Goal: Information Seeking & Learning: Learn about a topic

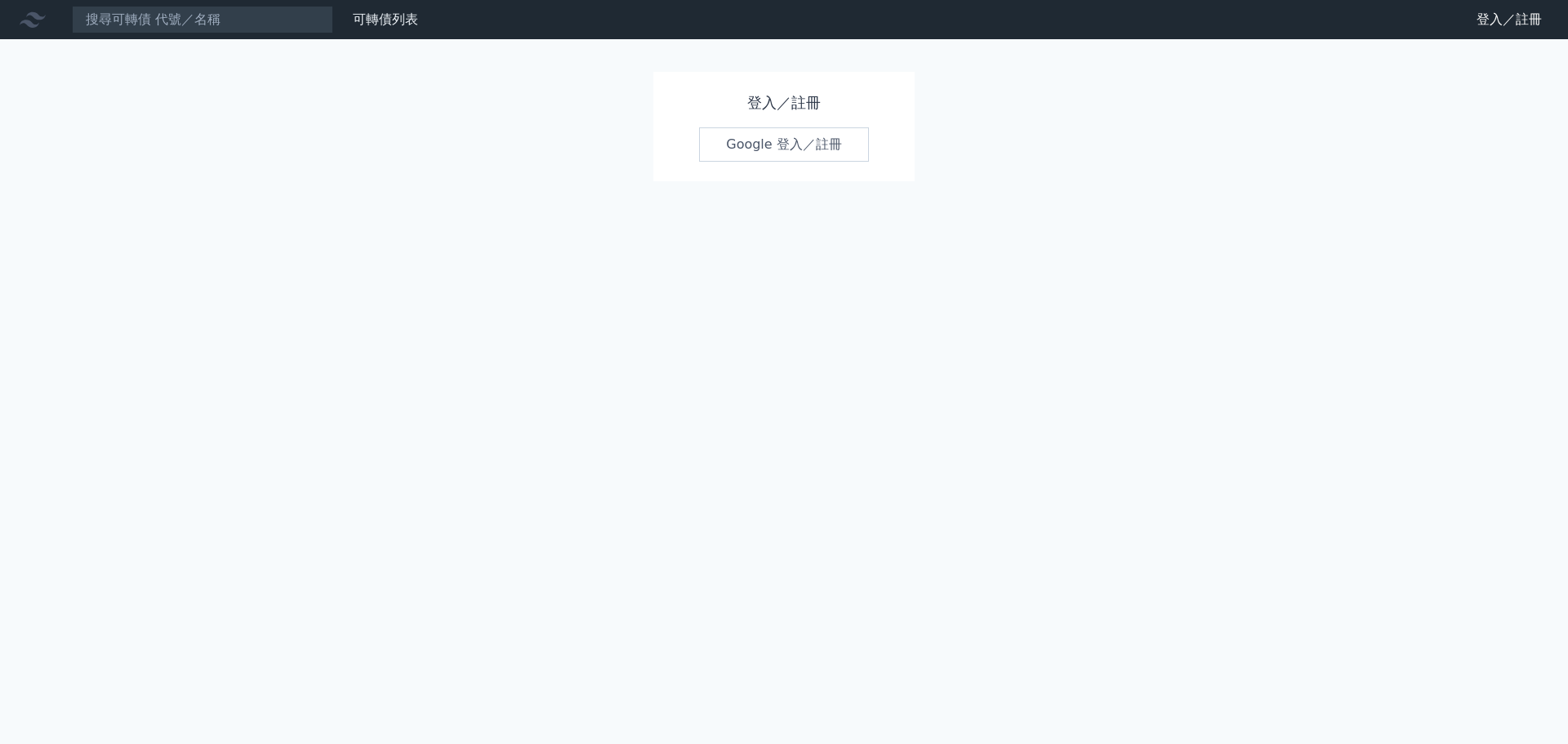
click at [822, 158] on link "Google 登入／註冊" at bounding box center [784, 144] width 170 height 35
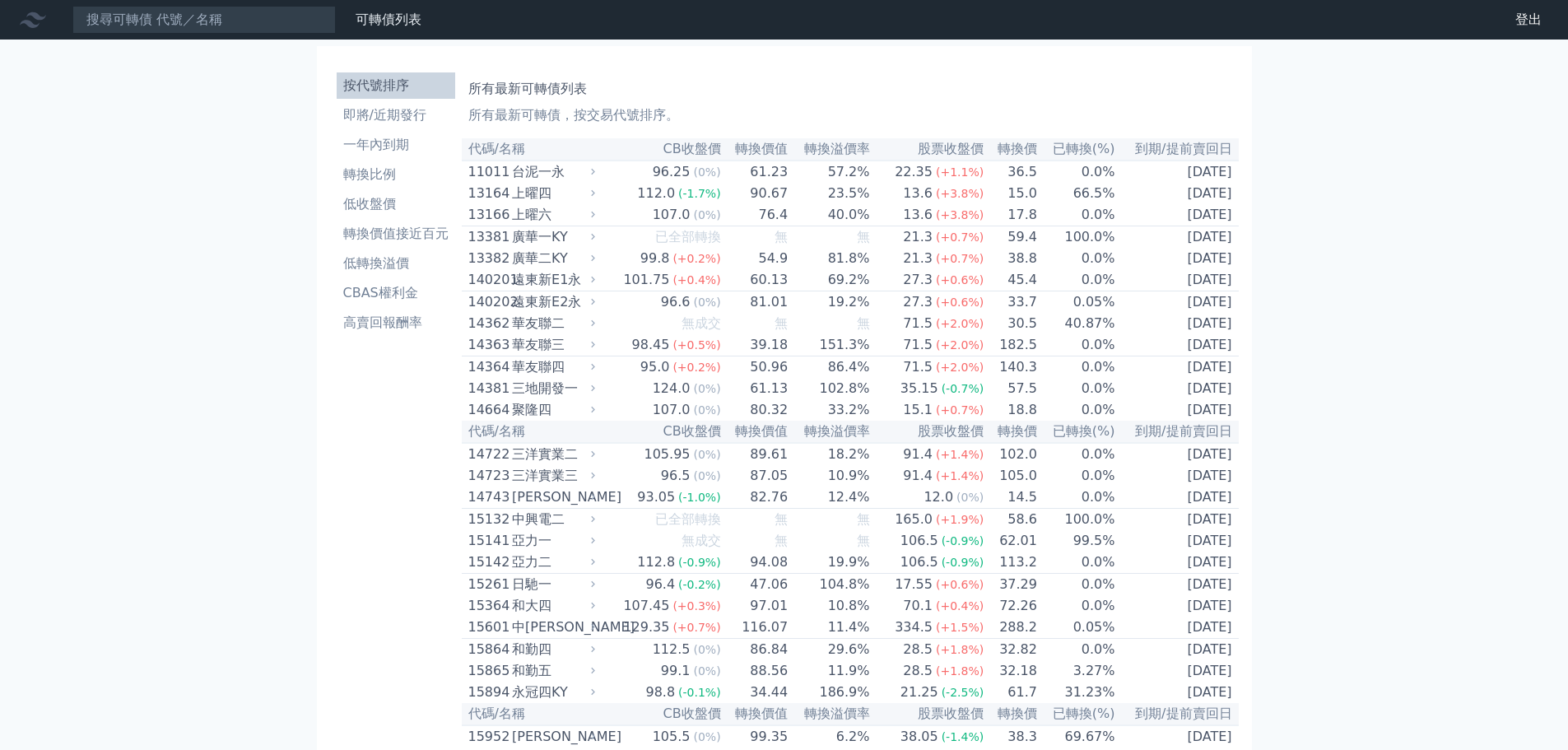
scroll to position [8676, 0]
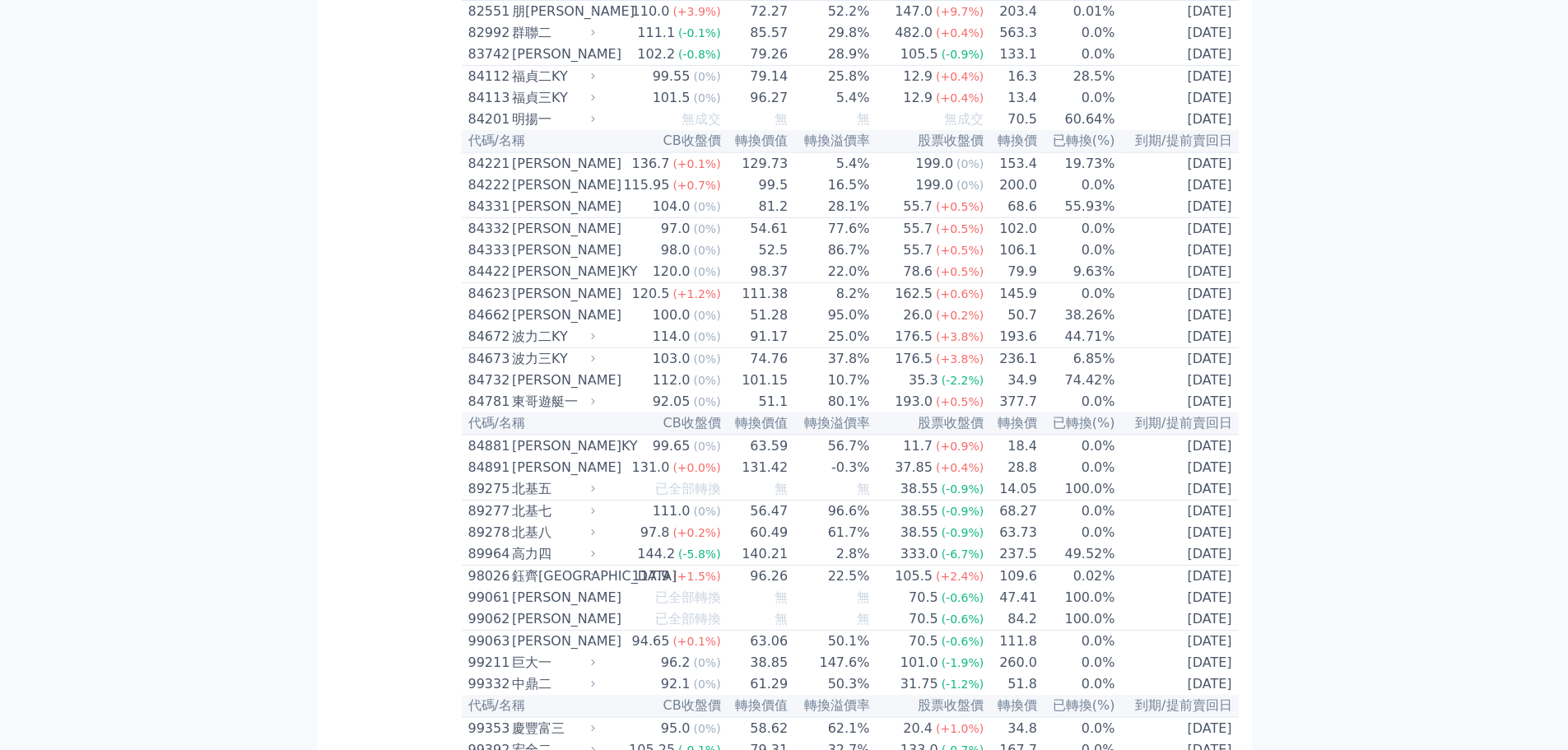
scroll to position [8840, 0]
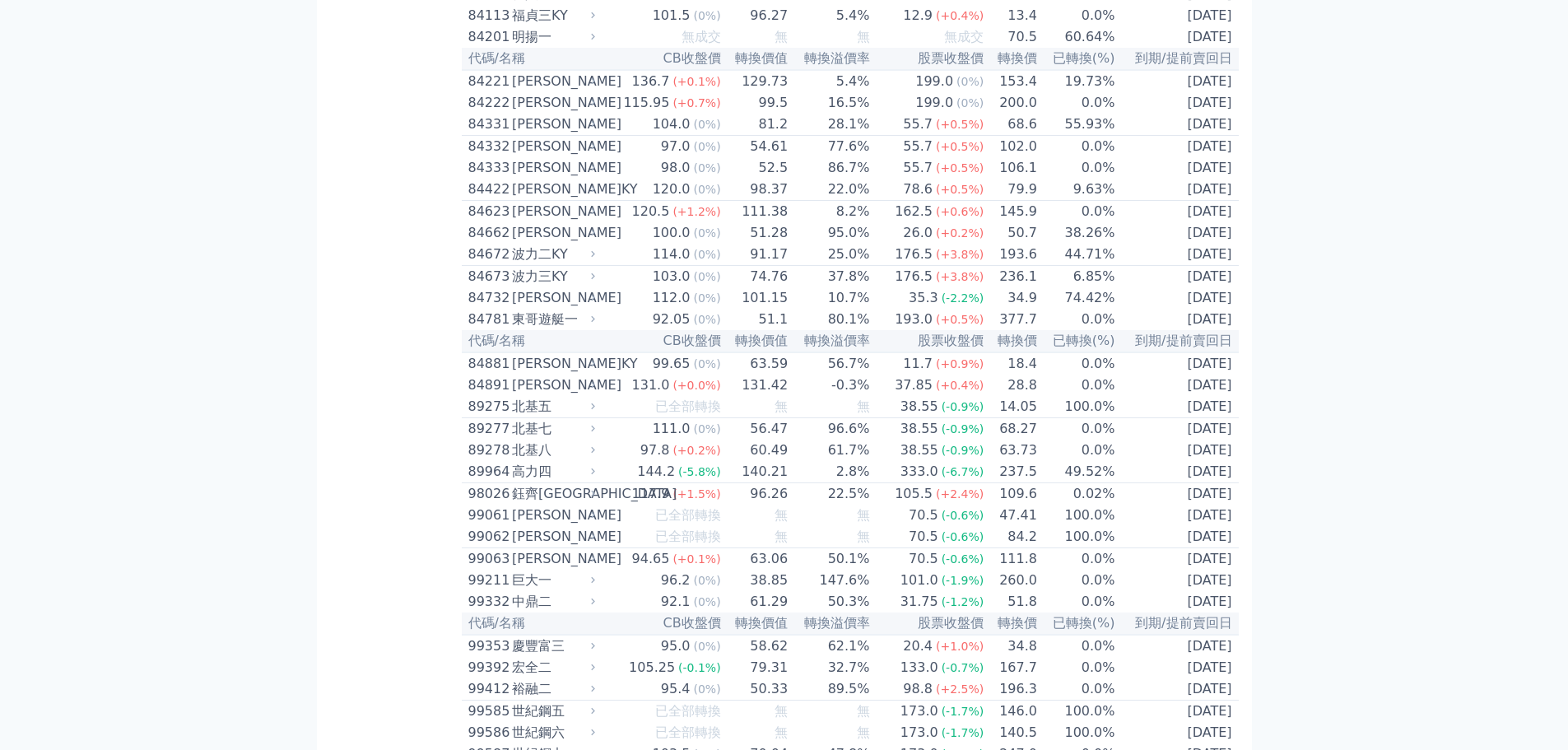
drag, startPoint x: 515, startPoint y: 365, endPoint x: 486, endPoint y: 378, distance: 31.8
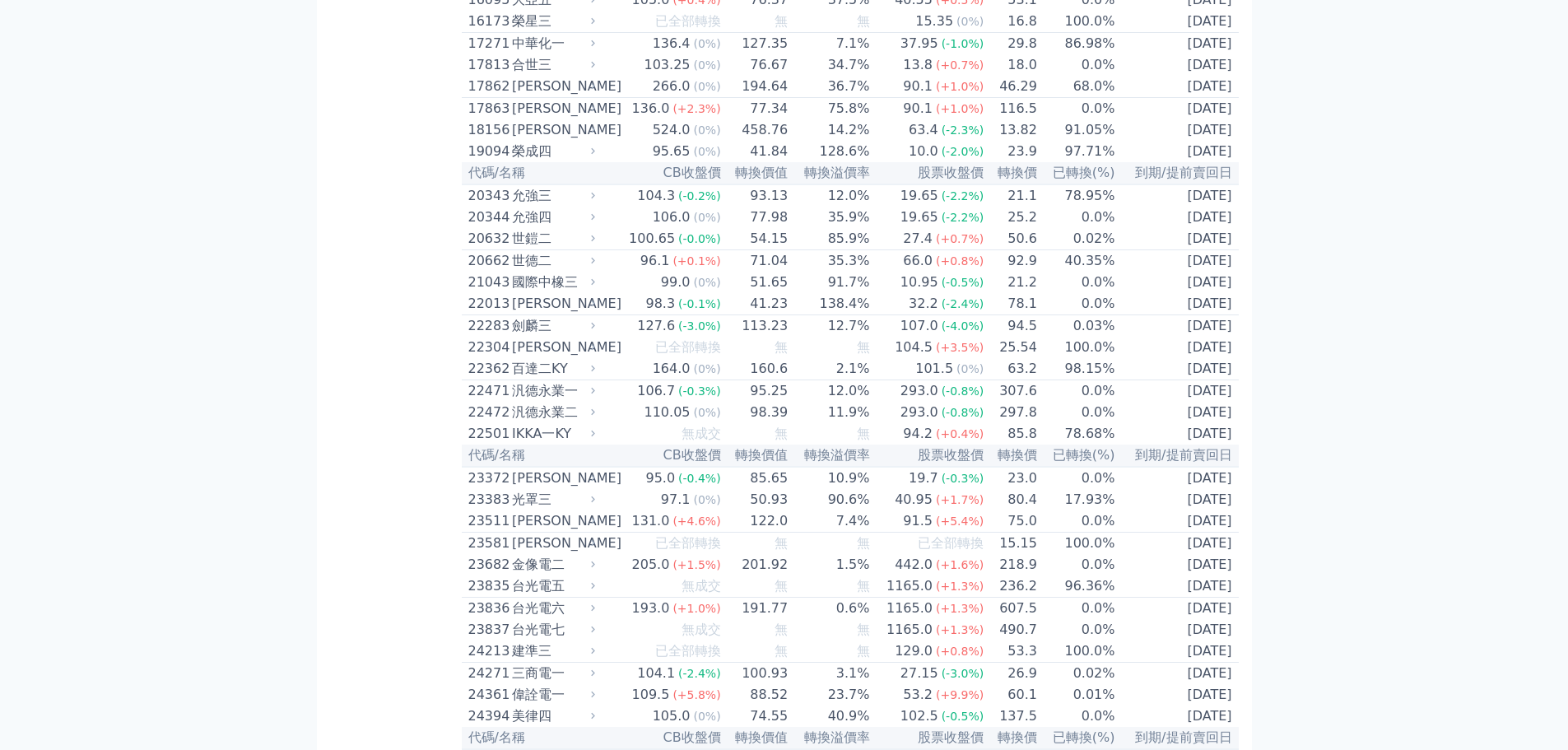
scroll to position [823, 0]
click at [550, 292] on div "國際中橡三" at bounding box center [552, 282] width 80 height 20
click at [543, 292] on div "國際中橡三" at bounding box center [552, 282] width 80 height 20
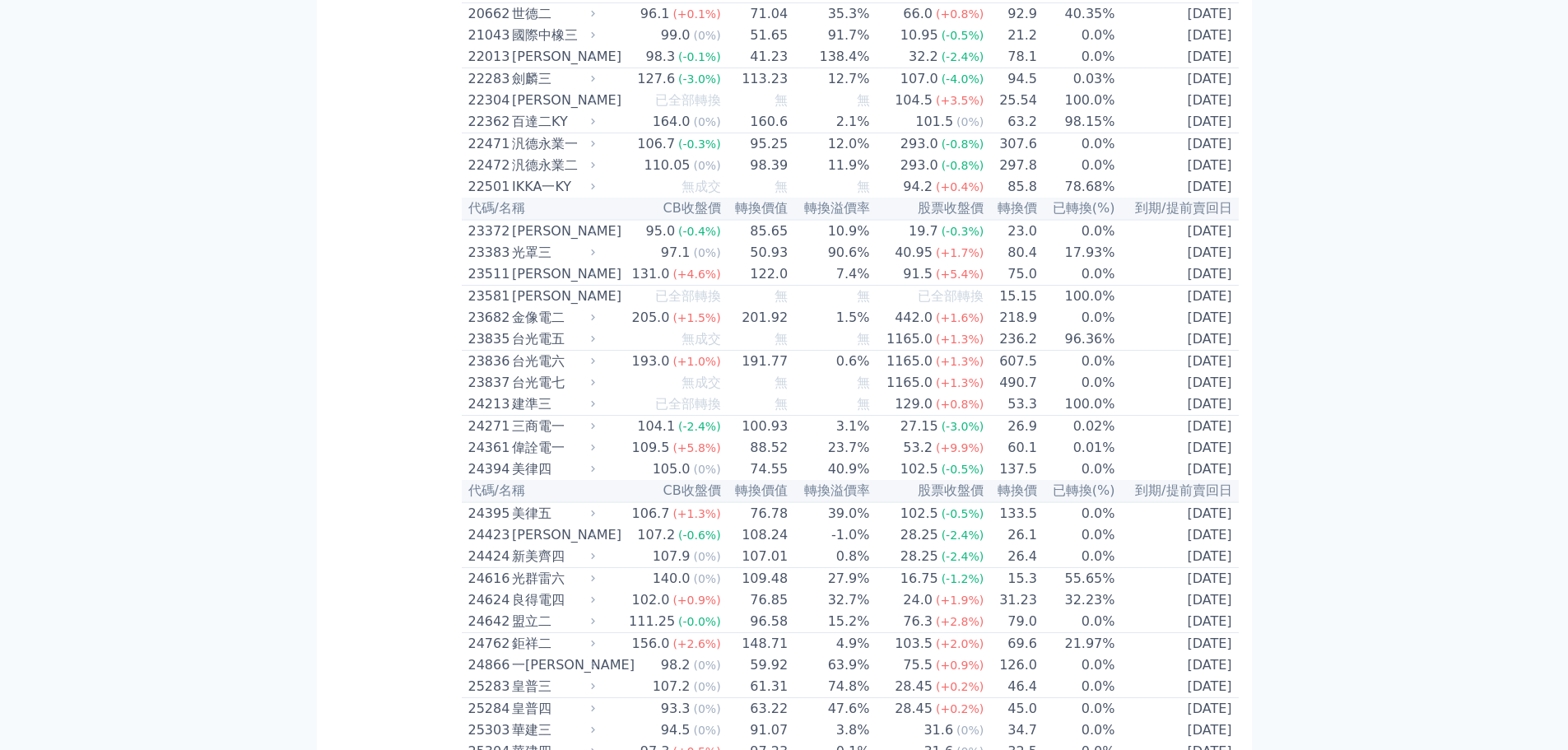
click at [545, 328] on div "金像電二" at bounding box center [552, 317] width 80 height 20
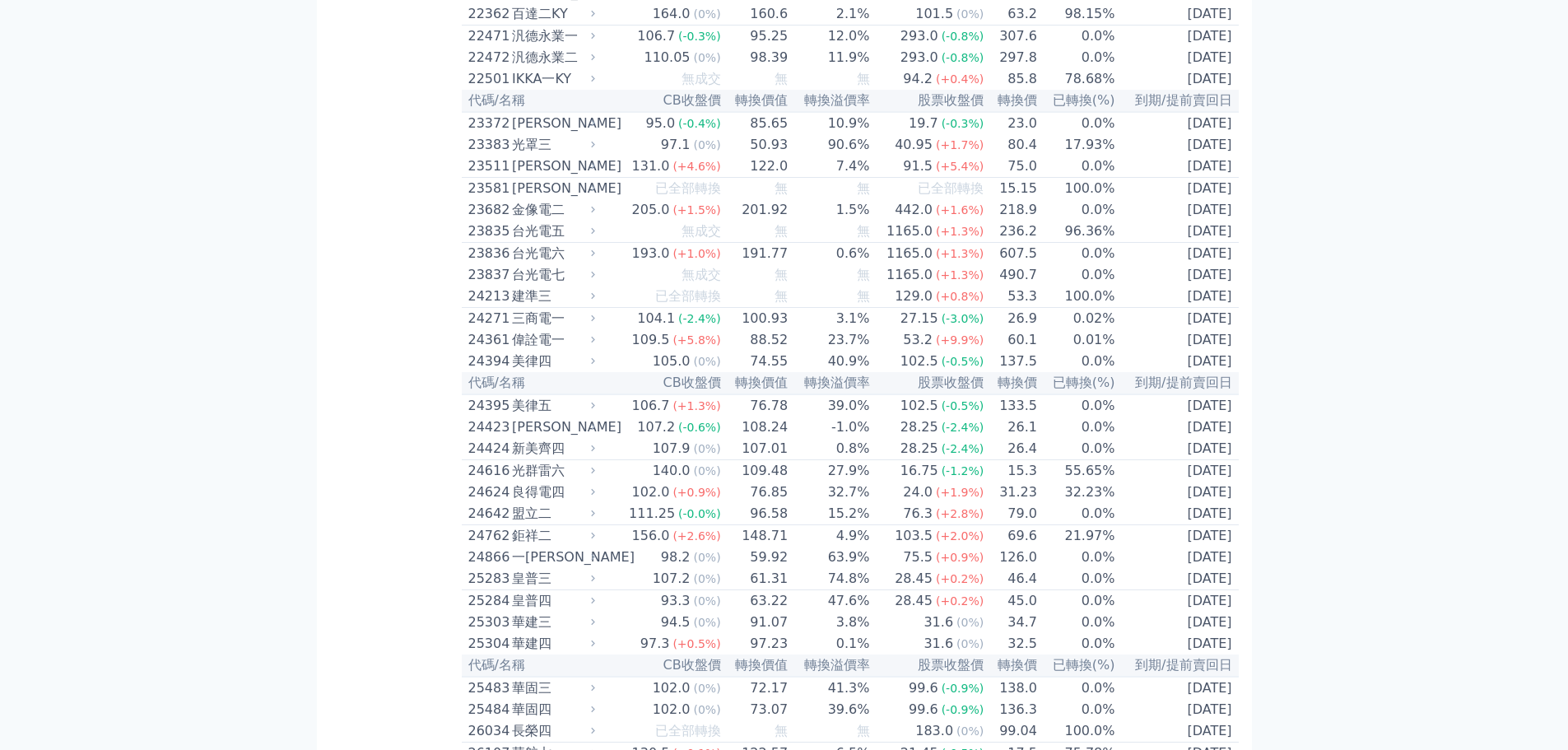
scroll to position [1399, 0]
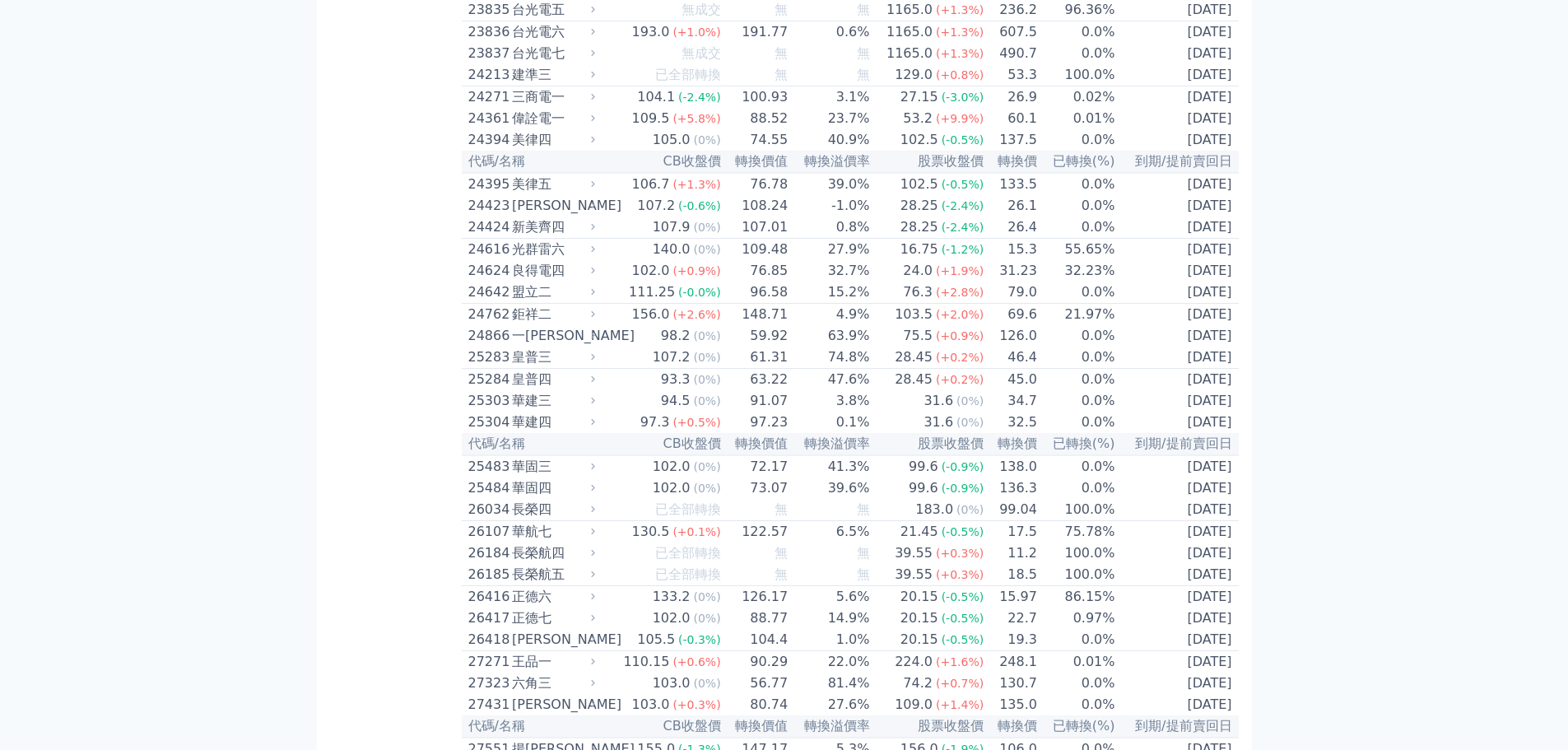
click at [614, 304] on td "111.25 (-0.0%)" at bounding box center [660, 292] width 122 height 22
click at [1222, 281] on td "[DATE]" at bounding box center [1177, 270] width 122 height 21
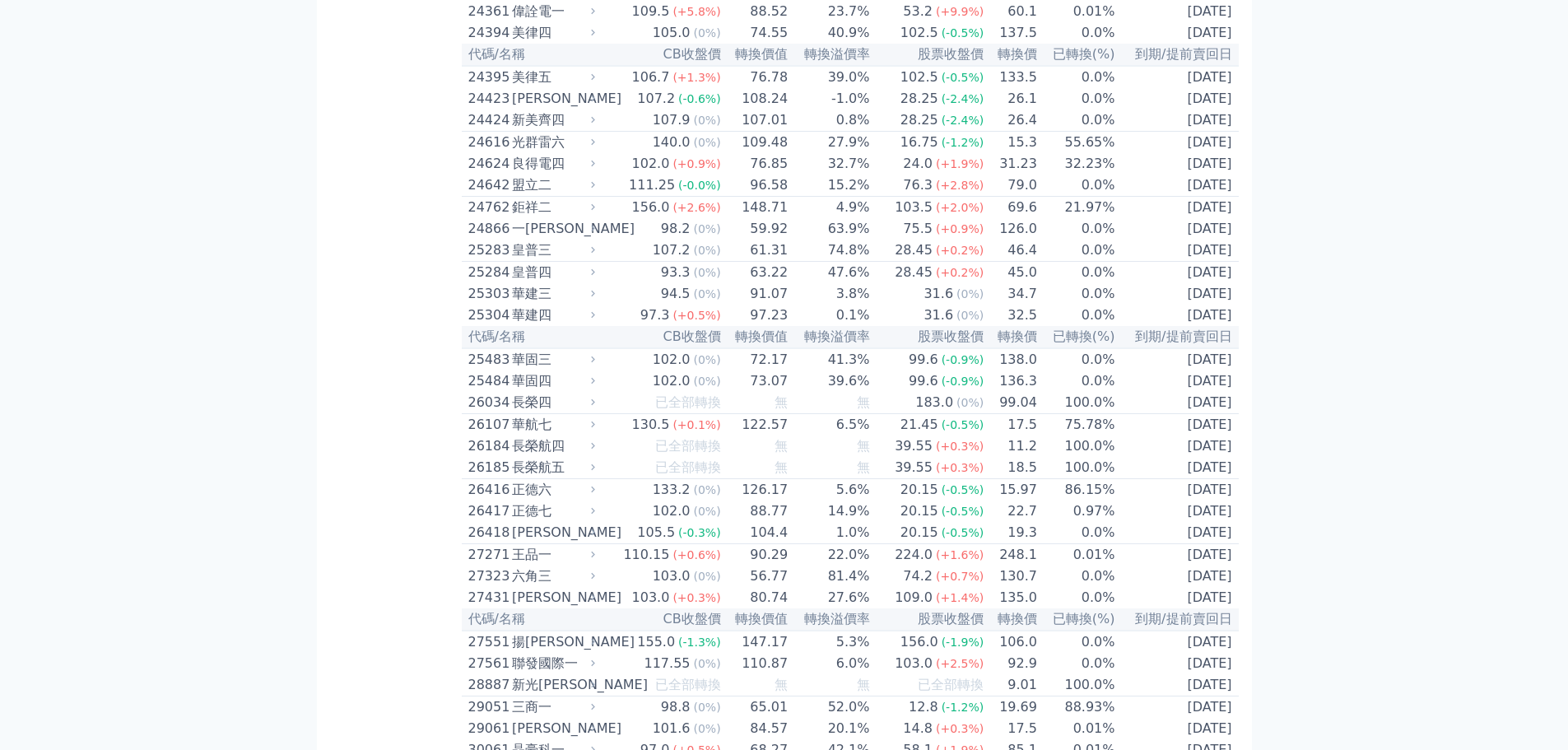
scroll to position [1728, 0]
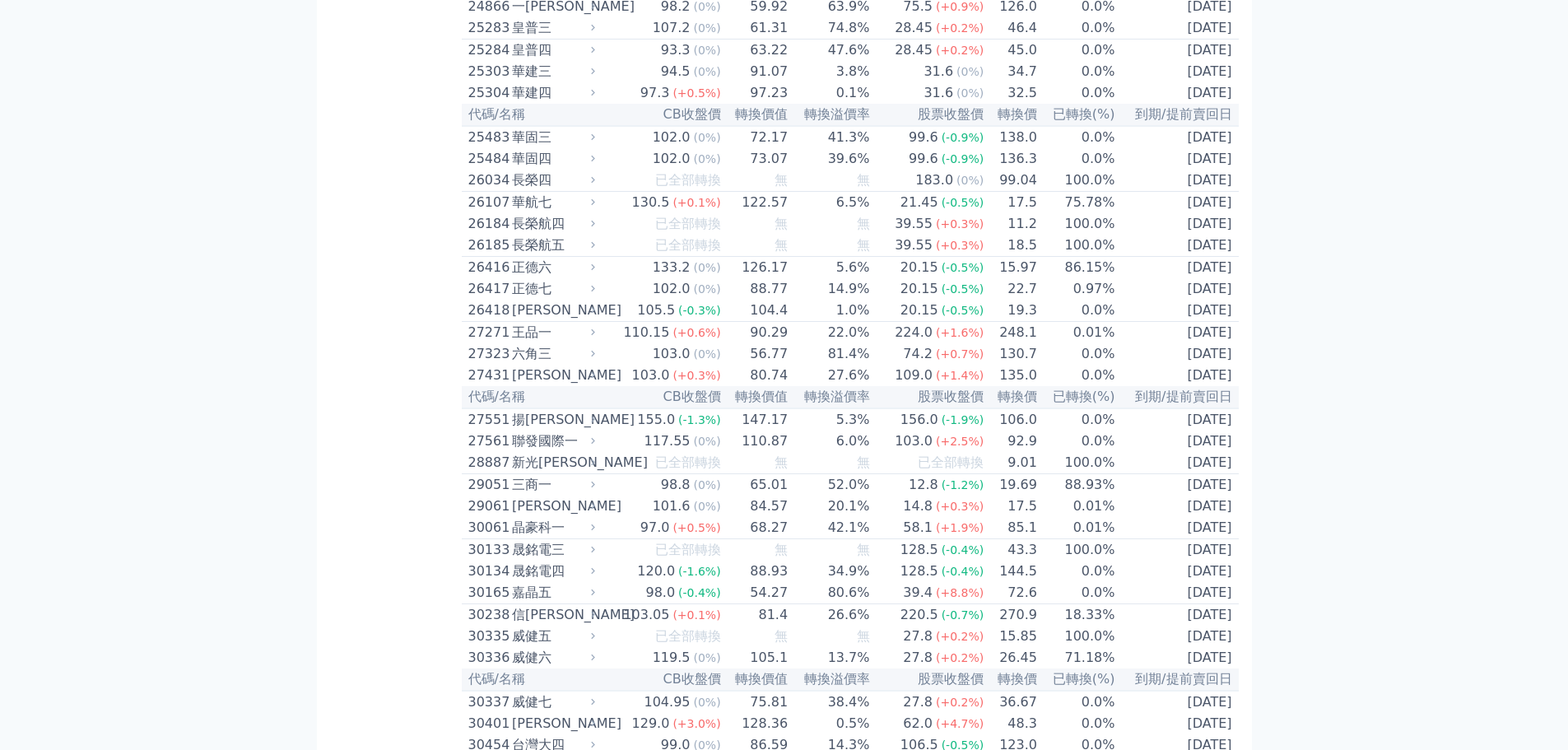
click at [658, 299] on div "102.0" at bounding box center [671, 288] width 44 height 20
click at [500, 320] on div "26418" at bounding box center [488, 310] width 40 height 20
click at [579, 451] on div "聯發國際一" at bounding box center [552, 441] width 80 height 20
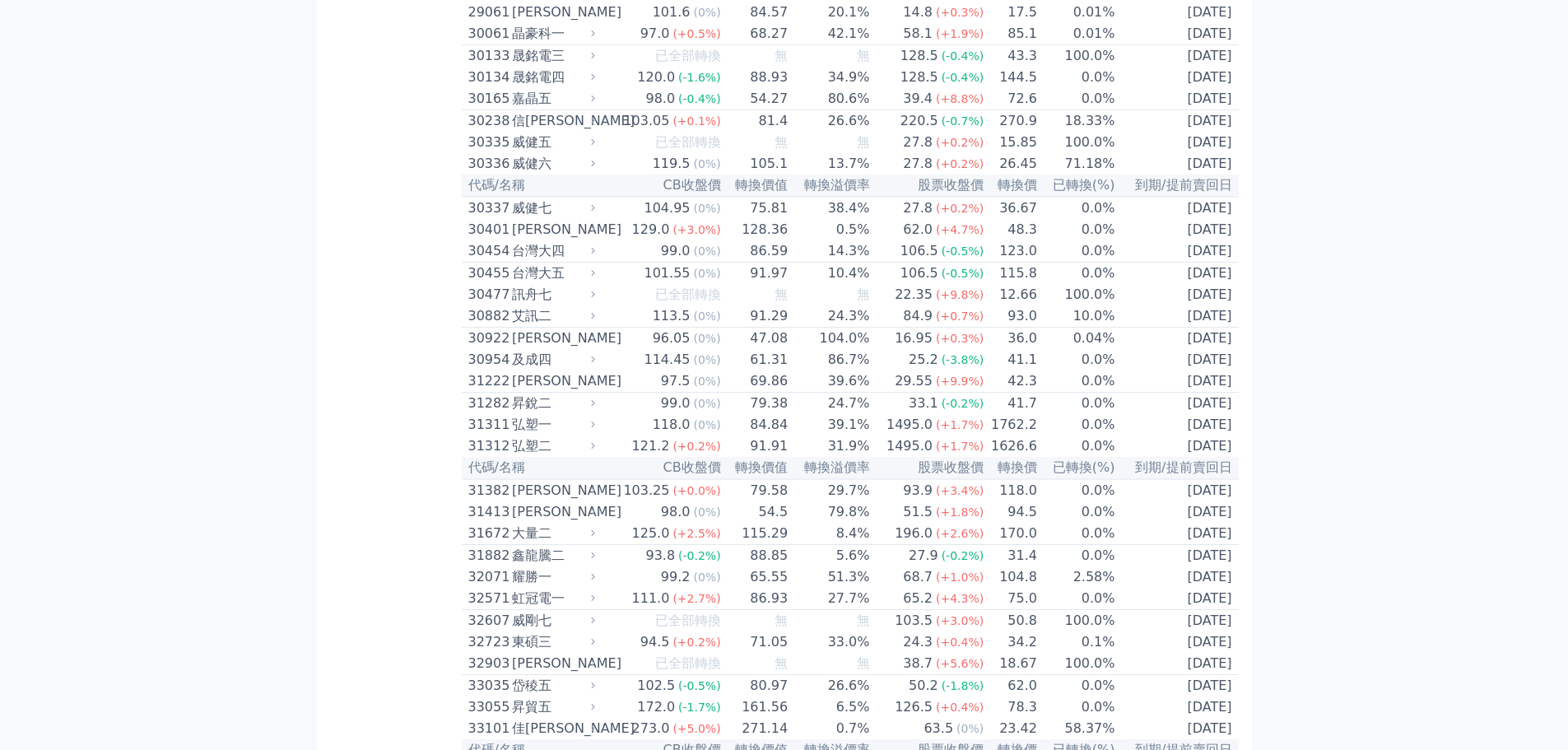
scroll to position [2633, 0]
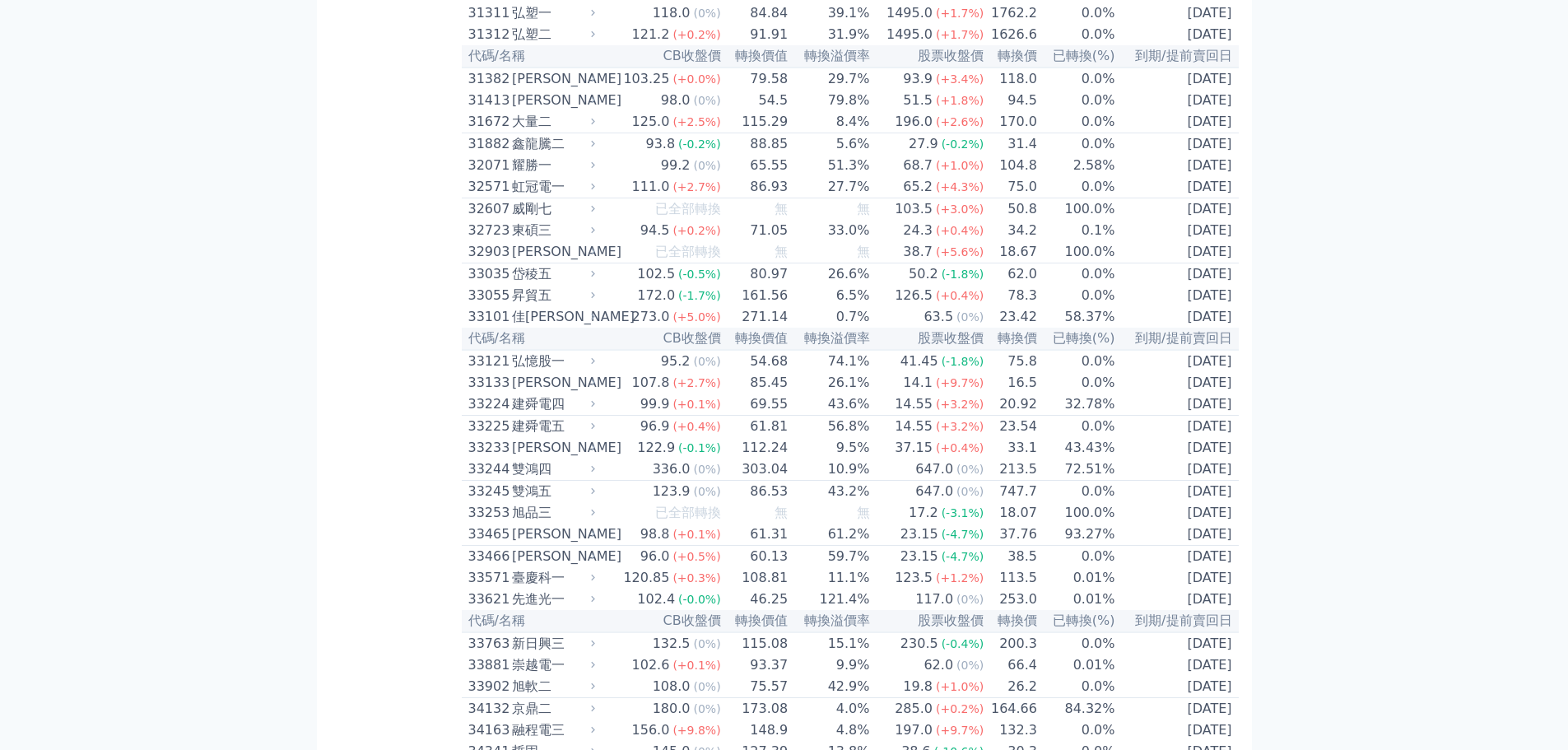
click at [561, 305] on div "昇貿五" at bounding box center [552, 295] width 80 height 20
